Goal: Register for event/course

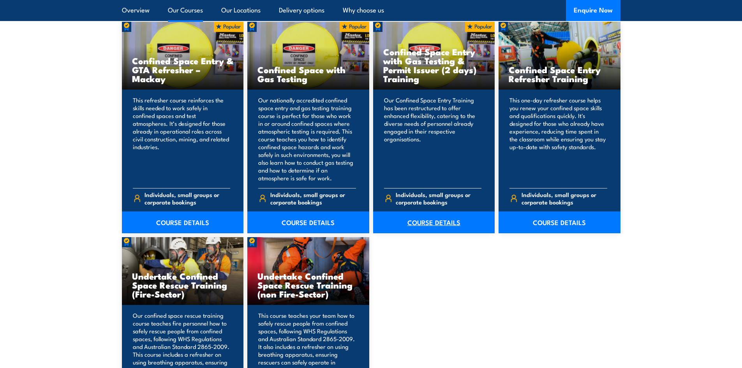
scroll to position [623, 0]
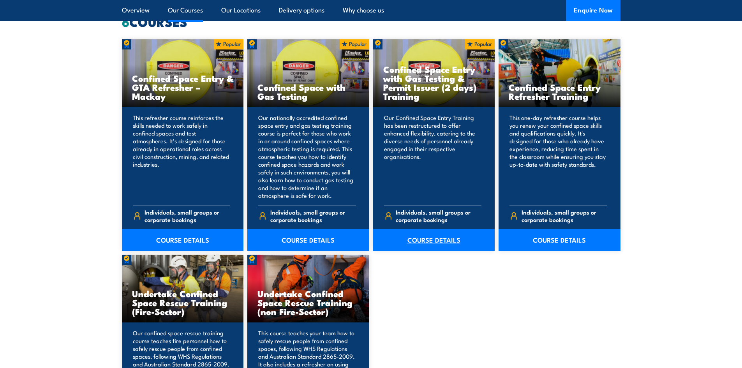
click at [432, 237] on link "COURSE DETAILS" at bounding box center [434, 240] width 122 height 22
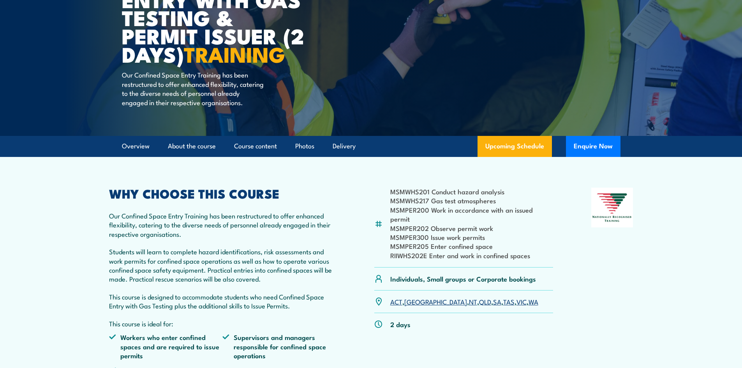
scroll to position [234, 0]
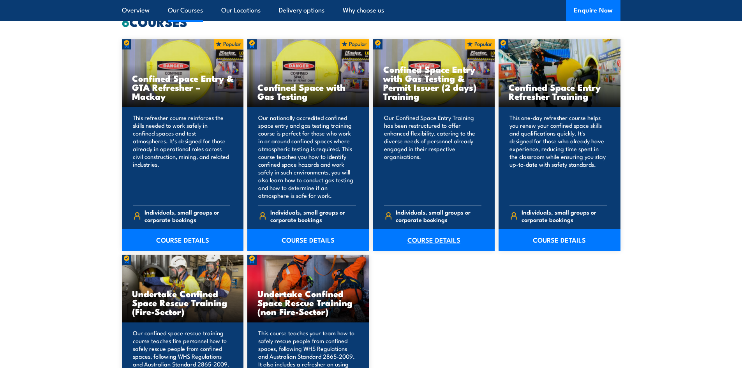
drag, startPoint x: 422, startPoint y: 85, endPoint x: 394, endPoint y: 240, distance: 158.0
click at [556, 238] on link "COURSE DETAILS" at bounding box center [560, 240] width 122 height 22
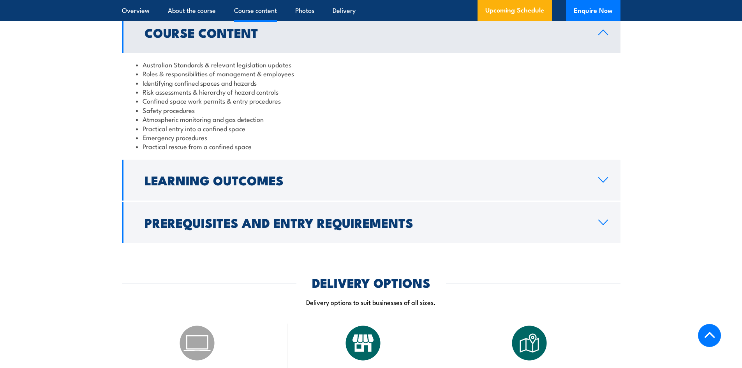
scroll to position [818, 0]
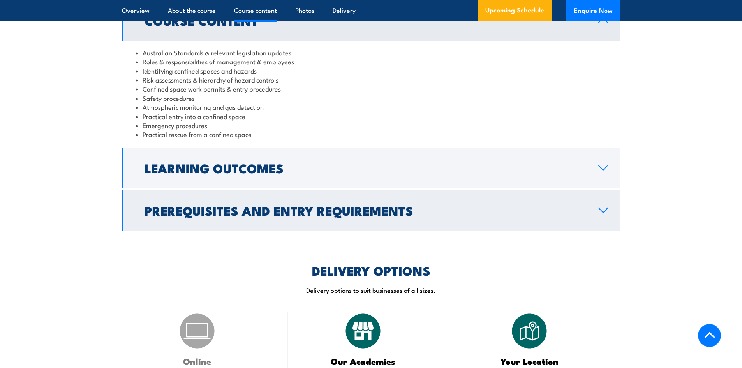
click at [463, 205] on h2 "Prerequisites and Entry Requirements" at bounding box center [365, 210] width 441 height 11
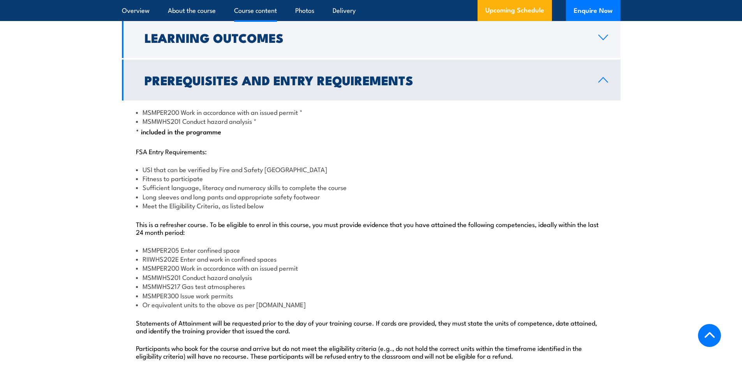
scroll to position [857, 0]
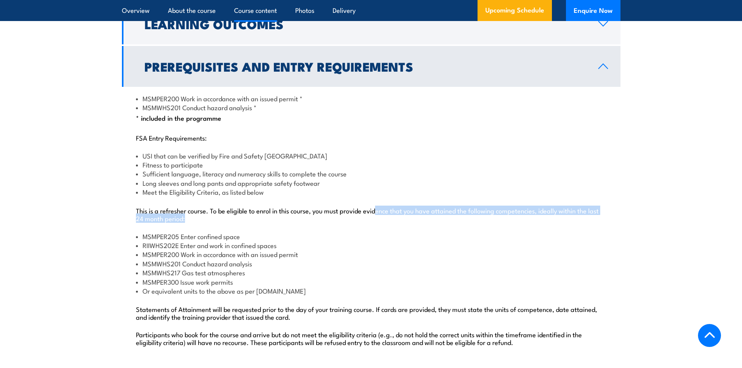
drag, startPoint x: 380, startPoint y: 208, endPoint x: 521, endPoint y: 214, distance: 141.6
click at [521, 214] on p "This is a refresher course. To be eligible to enrol in this course, you must pr…" at bounding box center [371, 215] width 471 height 16
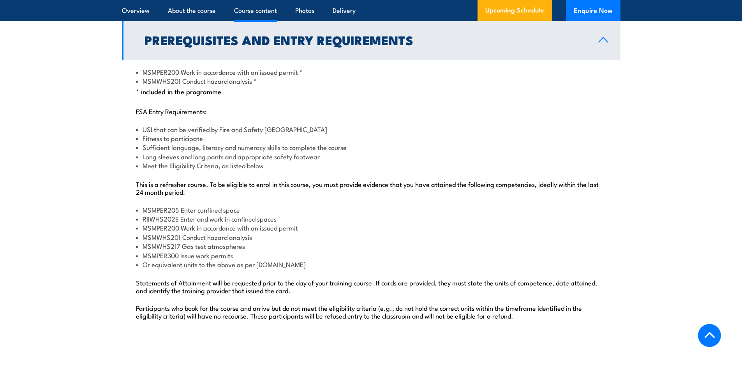
scroll to position [896, 0]
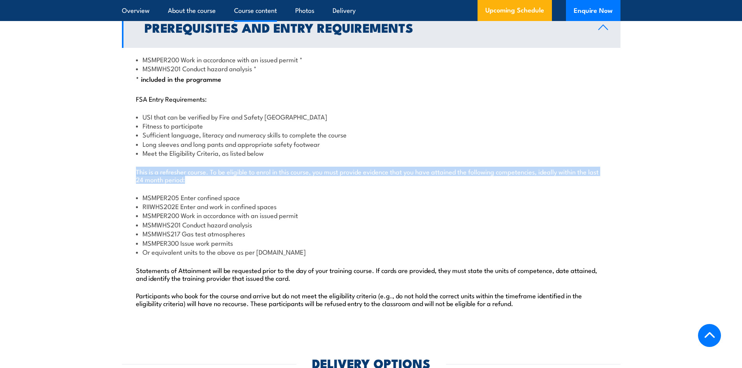
drag, startPoint x: 136, startPoint y: 169, endPoint x: 467, endPoint y: 214, distance: 333.4
click at [190, 179] on p "This is a refresher course. To be eligible to enrol in this course, you must pr…" at bounding box center [371, 176] width 471 height 16
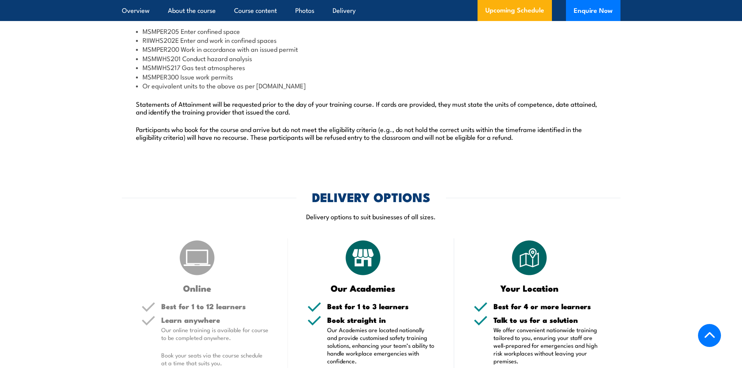
scroll to position [1169, 0]
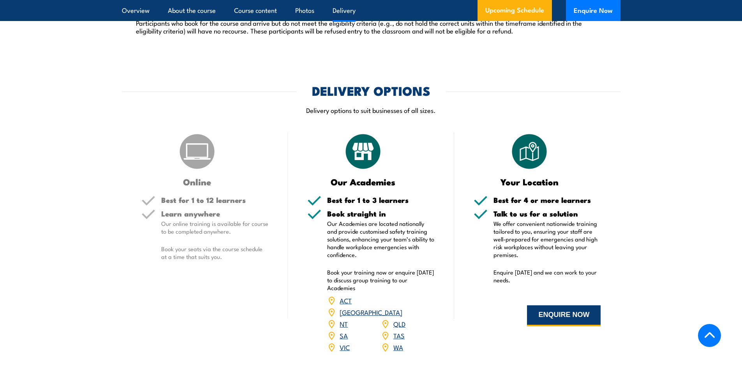
click at [560, 311] on button "ENQUIRE NOW" at bounding box center [564, 315] width 74 height 21
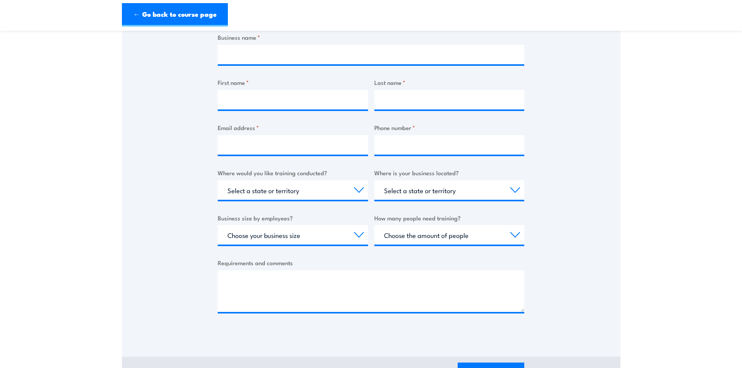
scroll to position [156, 0]
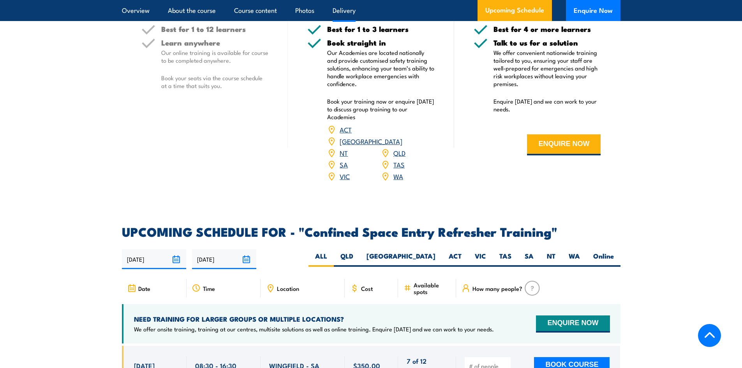
click at [681, 138] on section "DELIVERY OPTIONS Delivery options to suit businesses of all sizes. Online Best …" at bounding box center [371, 53] width 742 height 278
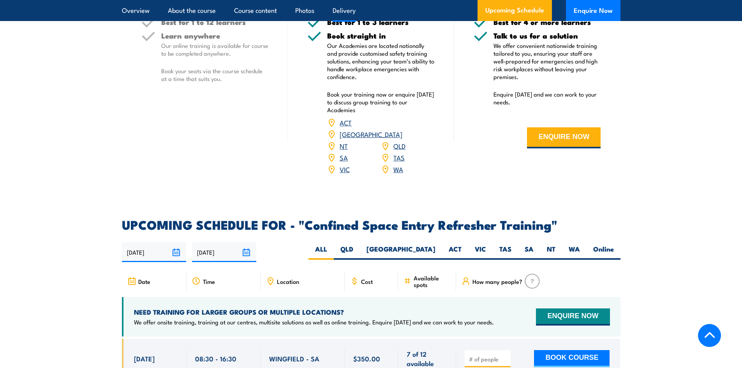
scroll to position [1013, 0]
